Goal: Check status

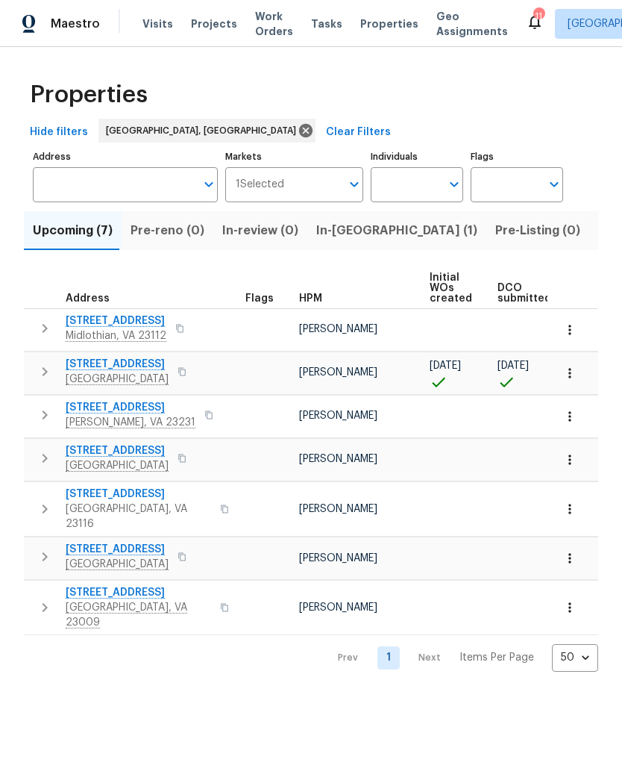
click at [92, 360] on span "[STREET_ADDRESS]" at bounding box center [117, 364] width 103 height 15
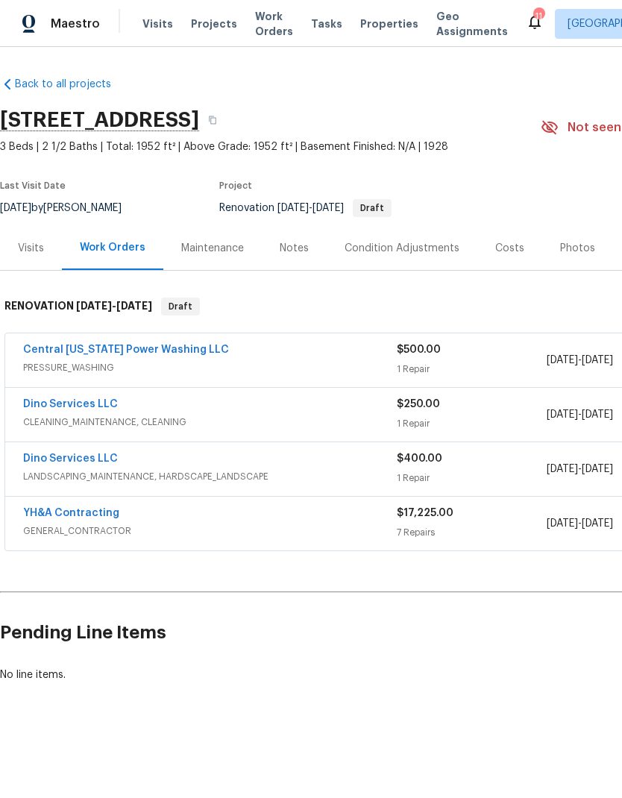
click at [50, 511] on link "YH&A Contracting" at bounding box center [71, 513] width 96 height 10
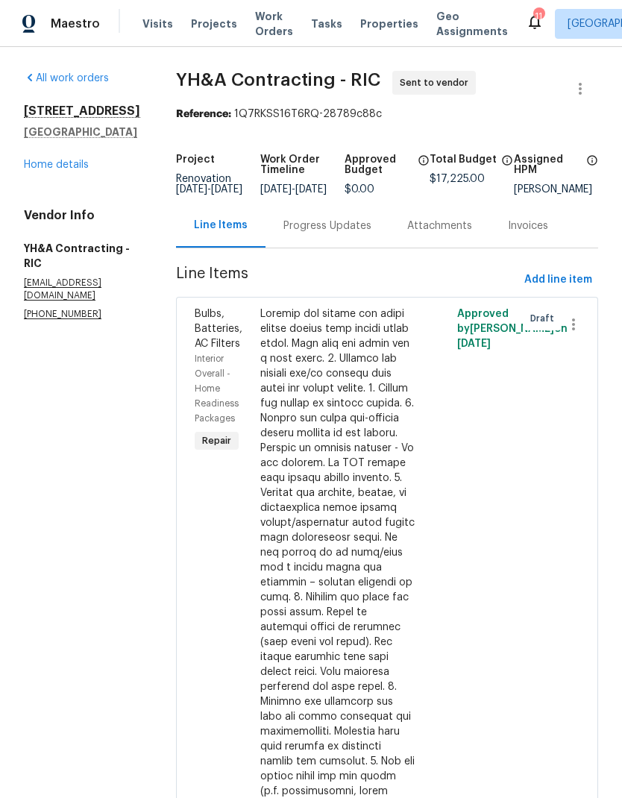
click at [284, 234] on div "Progress Updates" at bounding box center [328, 226] width 88 height 15
